Goal: Find specific page/section: Find specific page/section

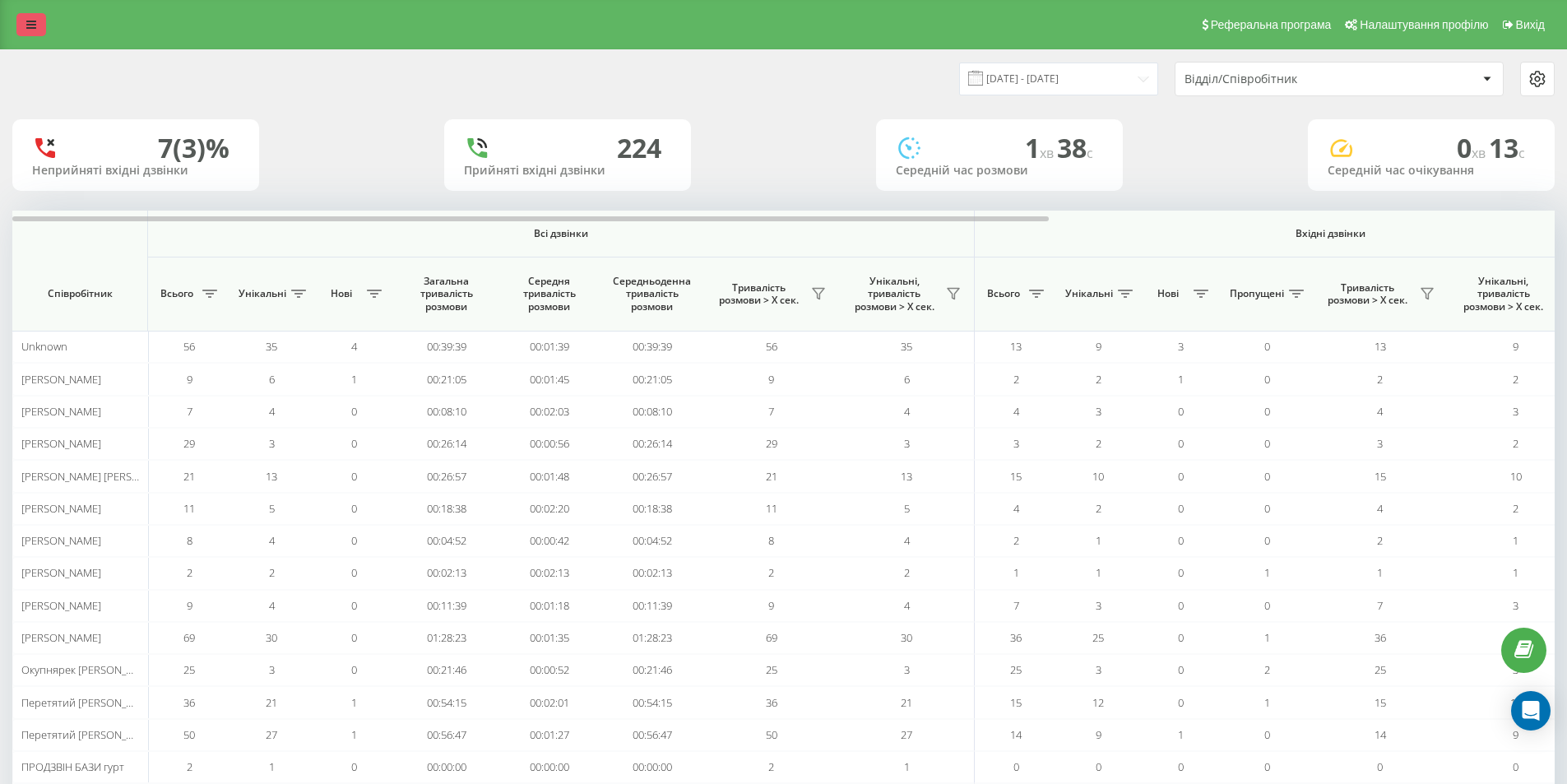
click at [25, 25] on link at bounding box center [32, 24] width 30 height 23
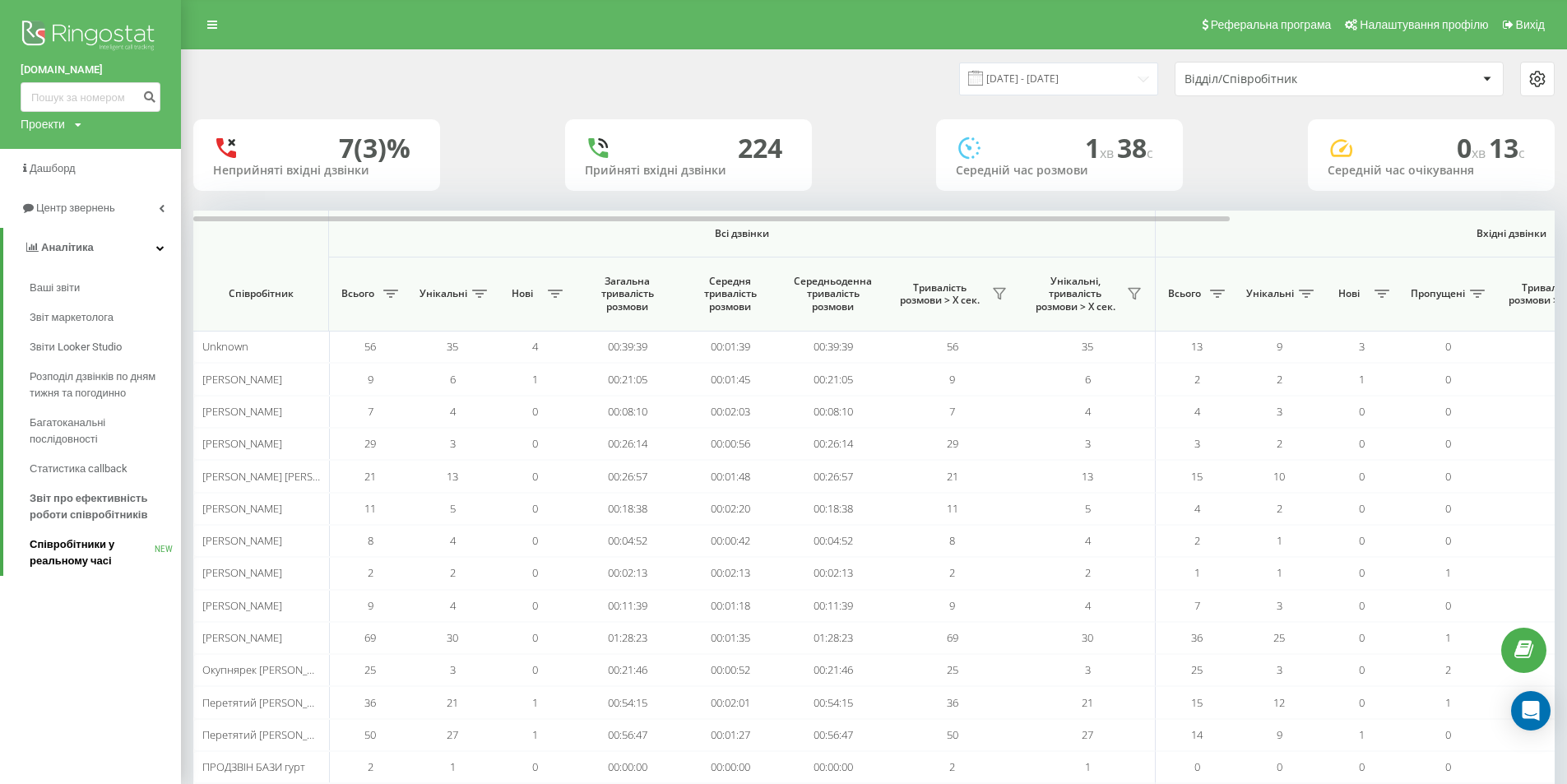
click at [80, 554] on span "Співробітники у реальному часі" at bounding box center [92, 552] width 125 height 33
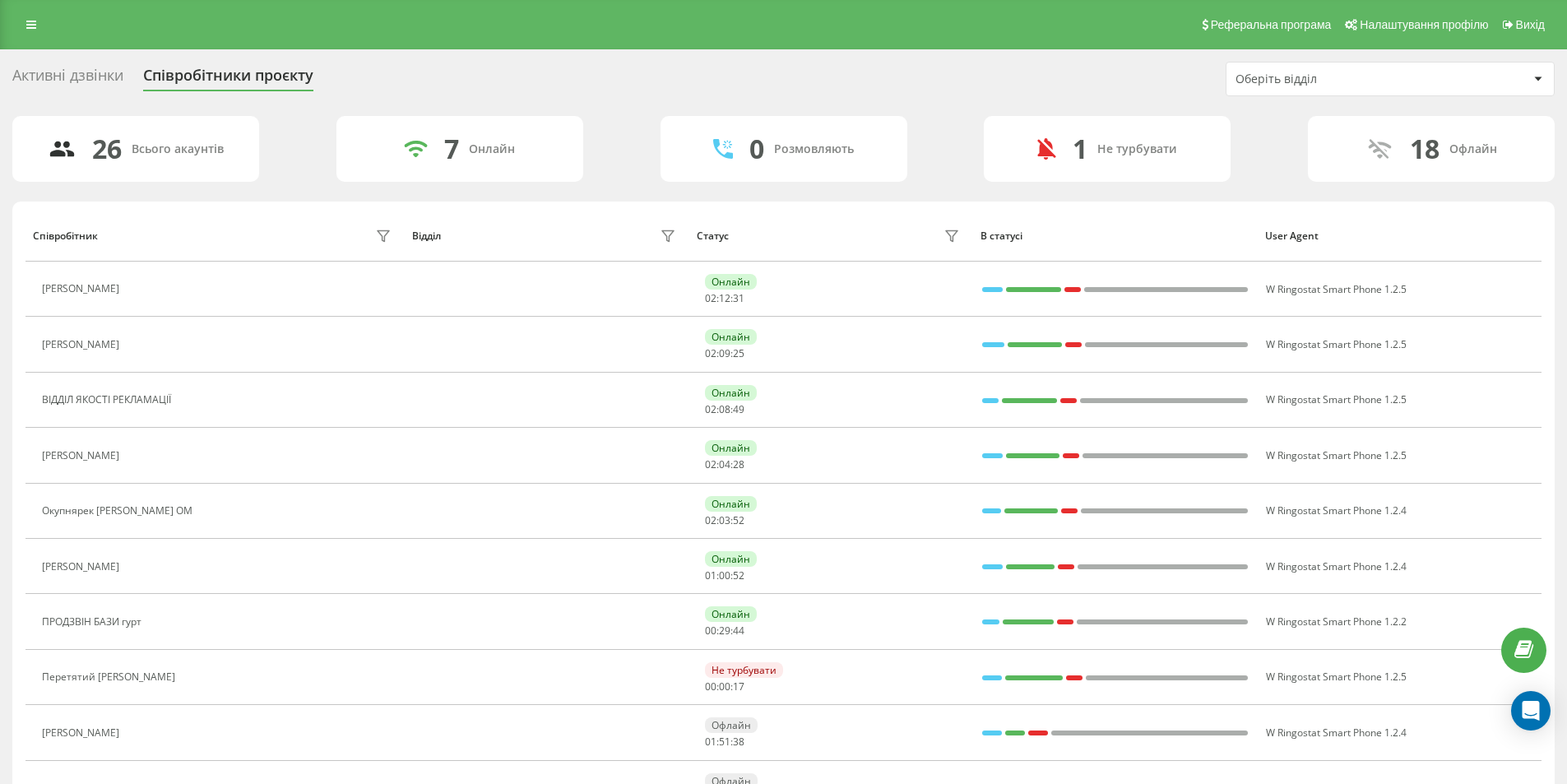
drag, startPoint x: 85, startPoint y: 34, endPoint x: 101, endPoint y: 9, distance: 29.7
click at [90, 28] on div "Реферальна програма Налаштування профілю Вихід" at bounding box center [784, 25] width 1567 height 49
